Goal: Transaction & Acquisition: Purchase product/service

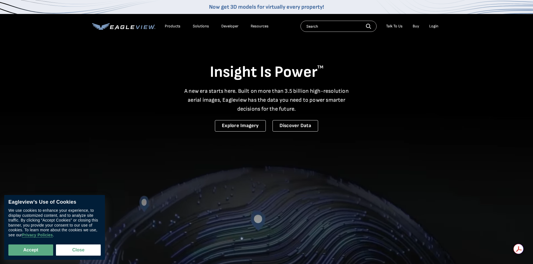
click at [436, 27] on div "Login" at bounding box center [433, 26] width 9 height 5
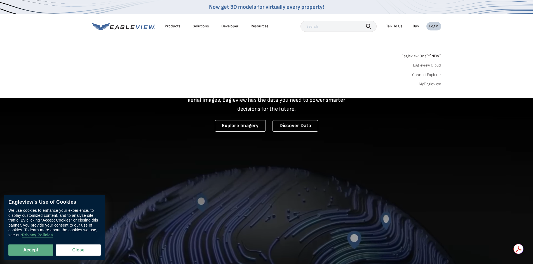
click at [424, 83] on link "MyEagleview" at bounding box center [430, 84] width 22 height 5
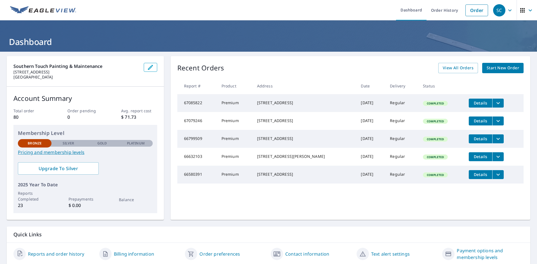
click at [509, 65] on span "Start New Order" at bounding box center [502, 68] width 32 height 7
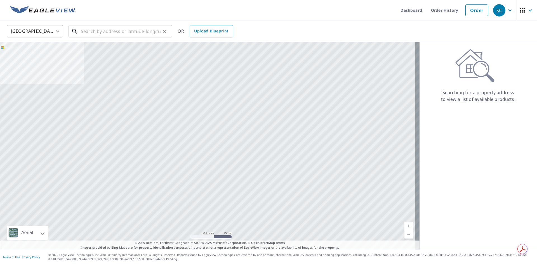
click at [109, 34] on input "text" at bounding box center [121, 31] width 80 height 16
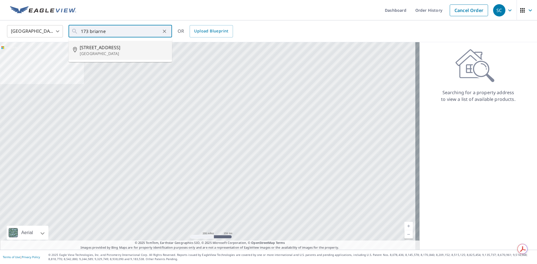
type input "173 Briarneck Rd Jacksonville, NC 28540"
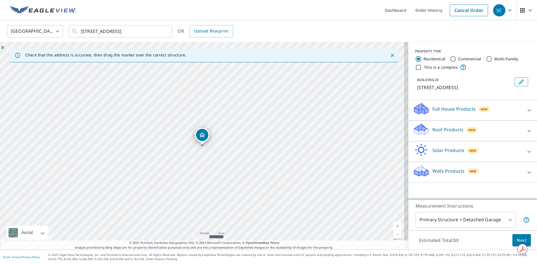
click at [439, 127] on p "Roof Products" at bounding box center [447, 129] width 31 height 7
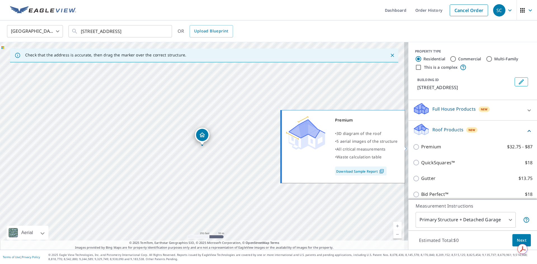
click at [438, 148] on label "Premium $32.75 - $87" at bounding box center [476, 146] width 111 height 7
click at [421, 148] on input "Premium $32.75 - $87" at bounding box center [417, 147] width 8 height 7
checkbox input "true"
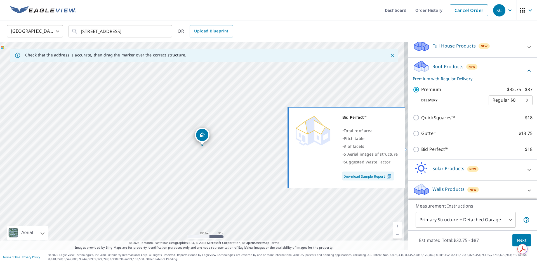
scroll to position [65, 0]
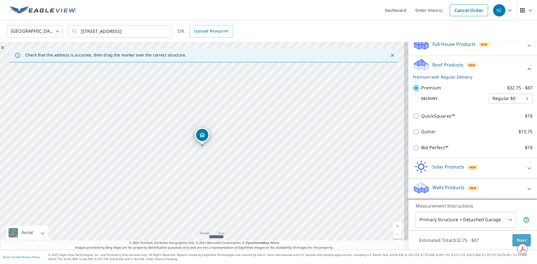
click at [517, 241] on span "Next" at bounding box center [522, 240] width 10 height 7
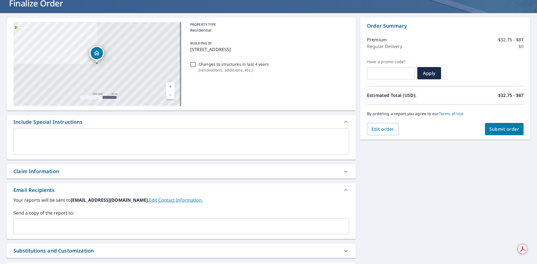
scroll to position [88, 0]
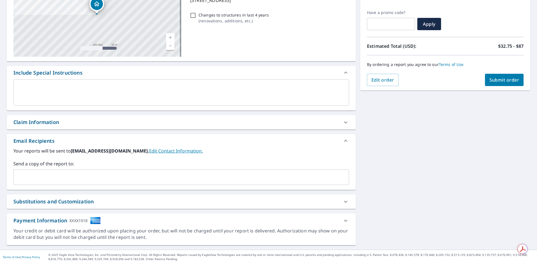
click at [81, 180] on input "text" at bounding box center [177, 177] width 322 height 11
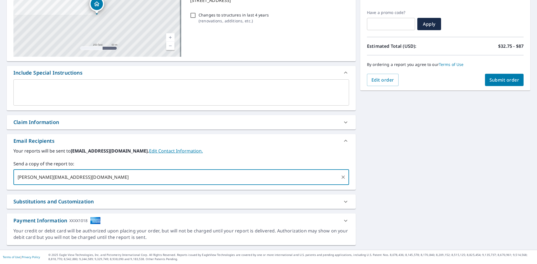
type input "shelley.southerntouch@gmail.com"
type input "shelby.southerntouch@gmail.com"
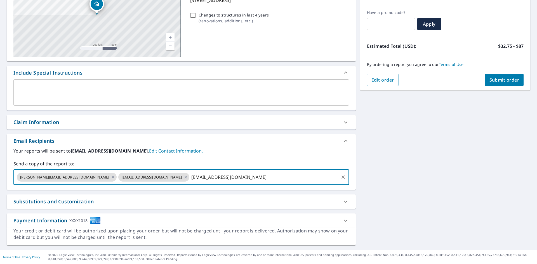
type input "southerntouchpainting.reception@gmail.com"
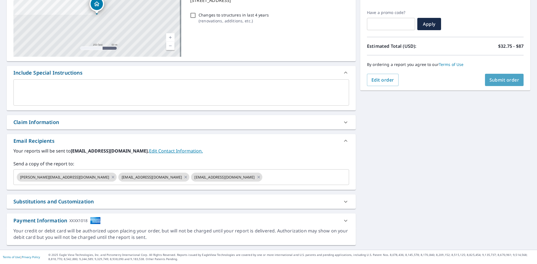
click at [489, 81] on span "Submit order" at bounding box center [504, 80] width 30 height 6
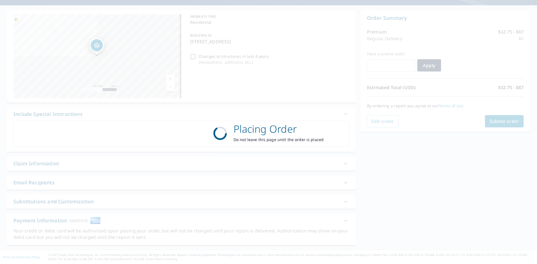
scroll to position [46, 0]
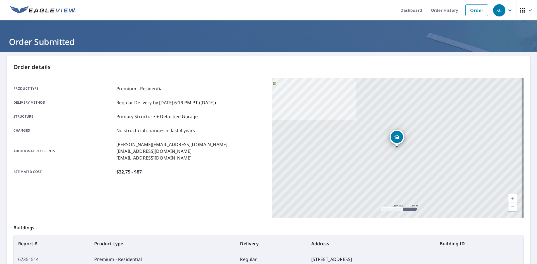
scroll to position [65, 0]
